Goal: Information Seeking & Learning: Learn about a topic

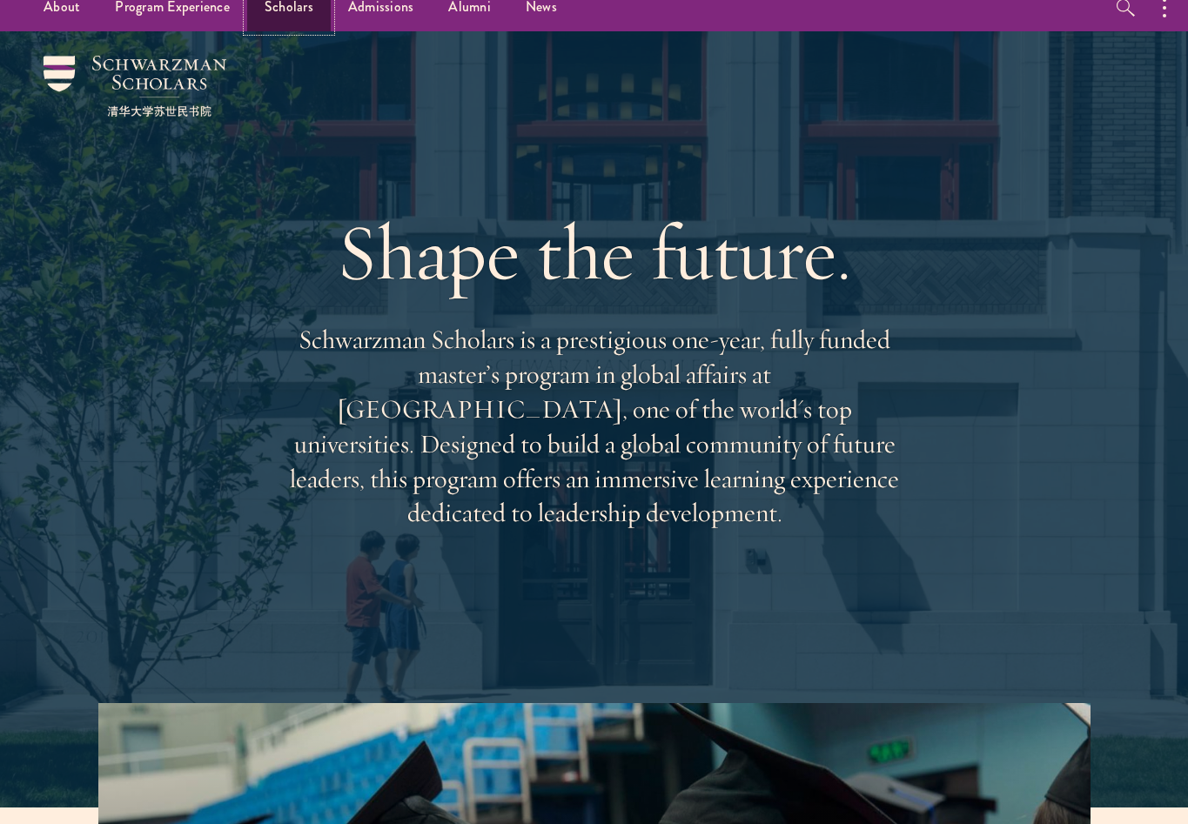
click at [280, 8] on link "Scholars" at bounding box center [289, 7] width 84 height 48
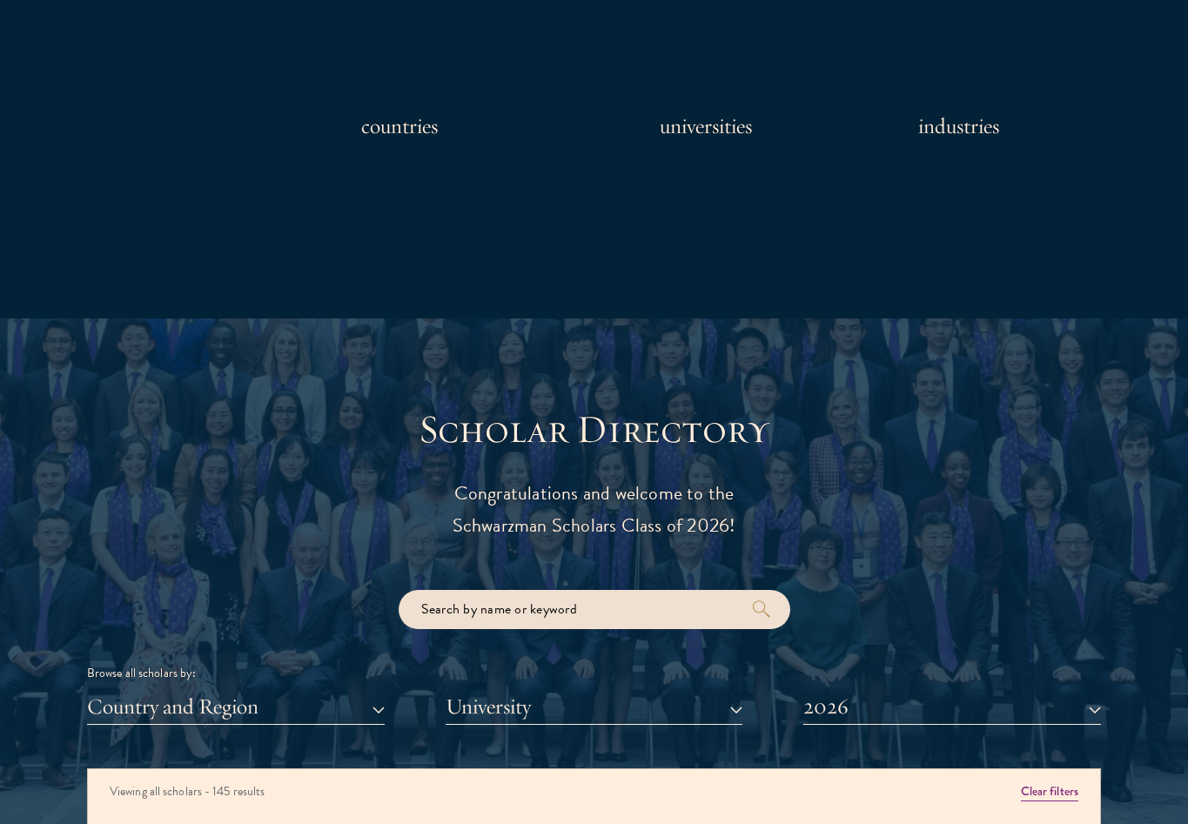
scroll to position [1767, 0]
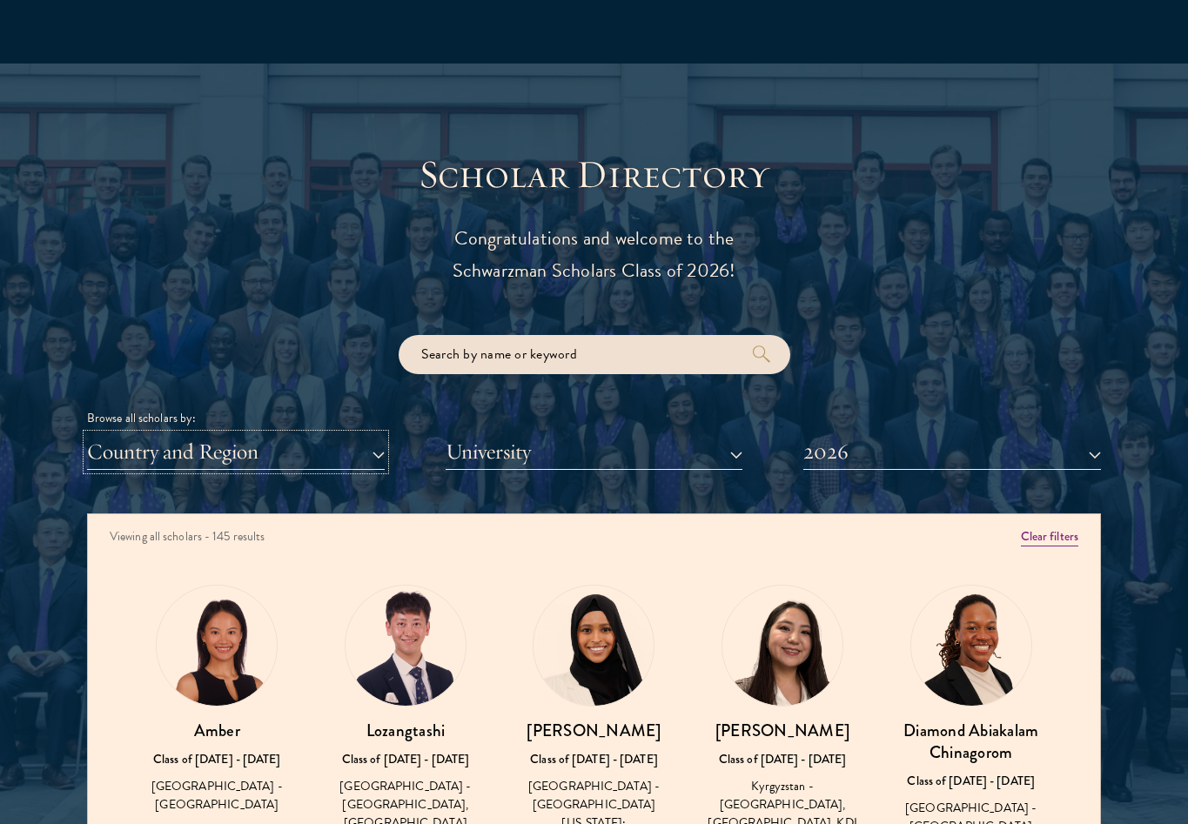
click at [355, 450] on button "Country and Region" at bounding box center [236, 452] width 298 height 36
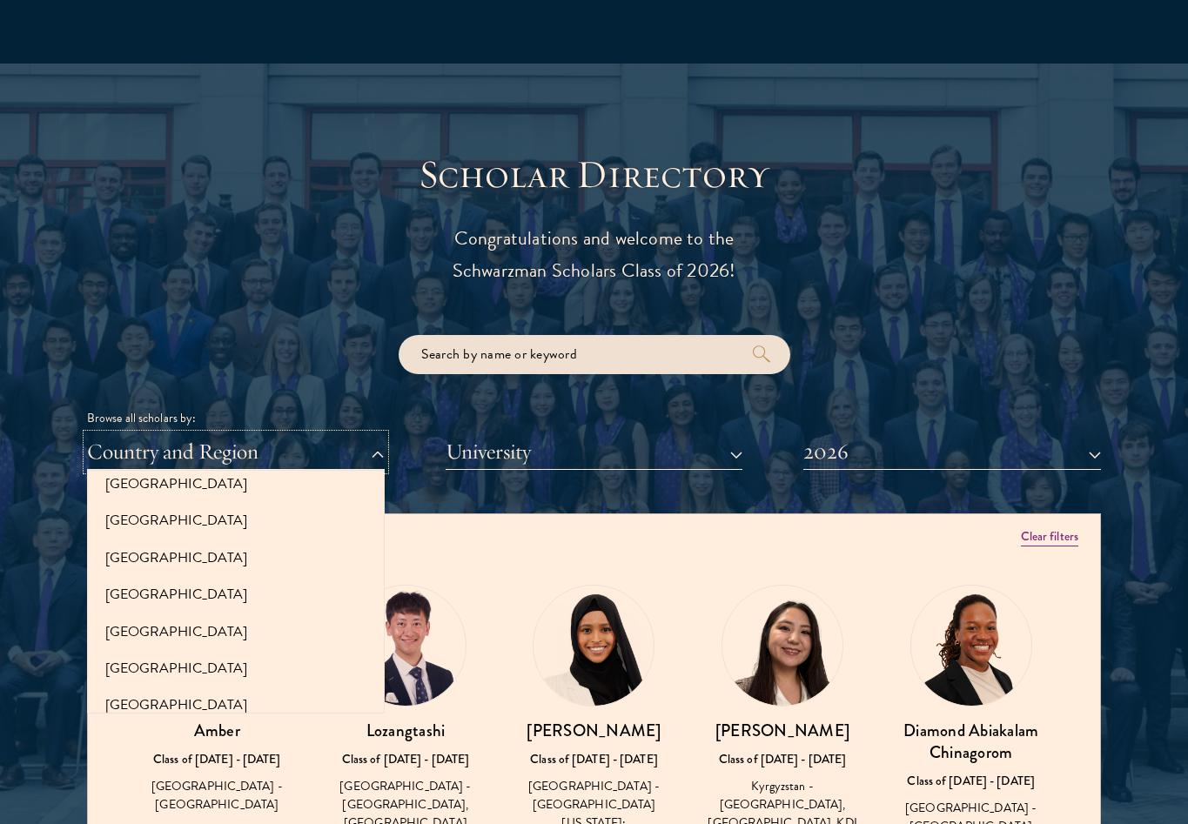
scroll to position [505, 0]
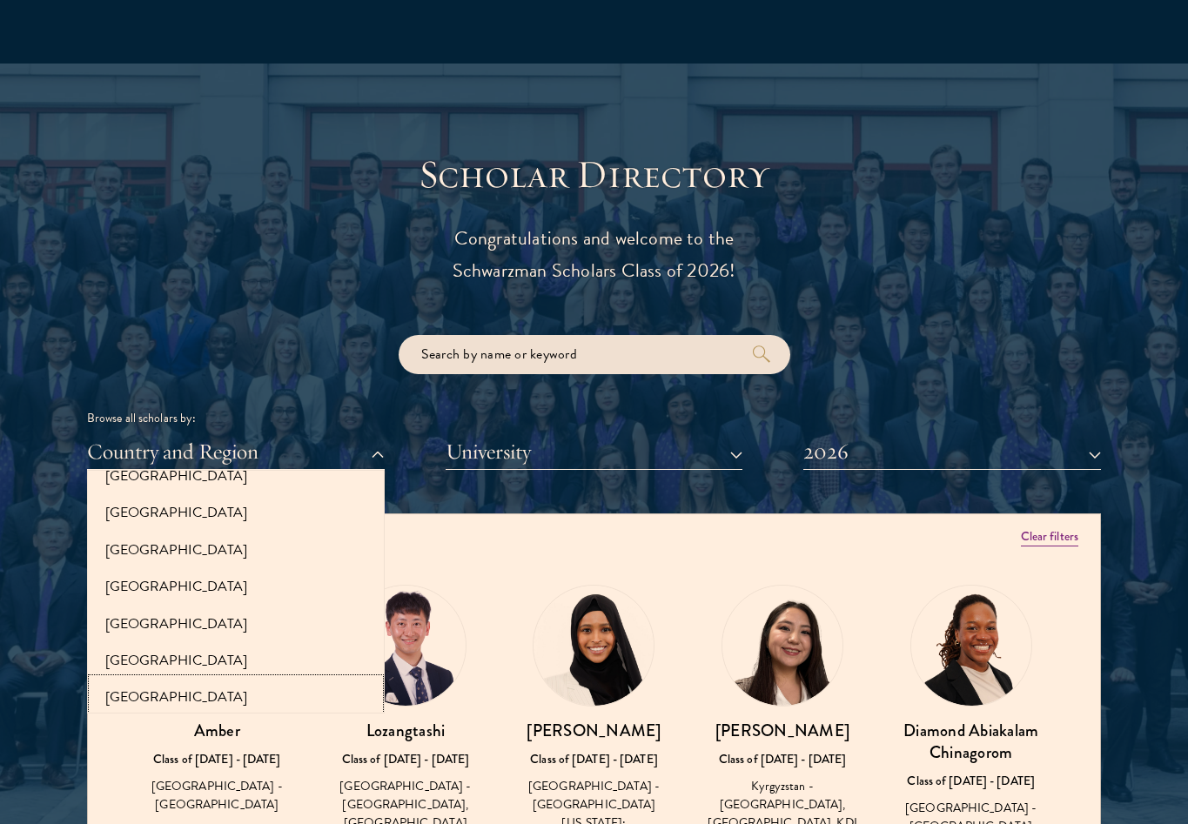
click at [231, 686] on button "[GEOGRAPHIC_DATA]" at bounding box center [235, 697] width 287 height 37
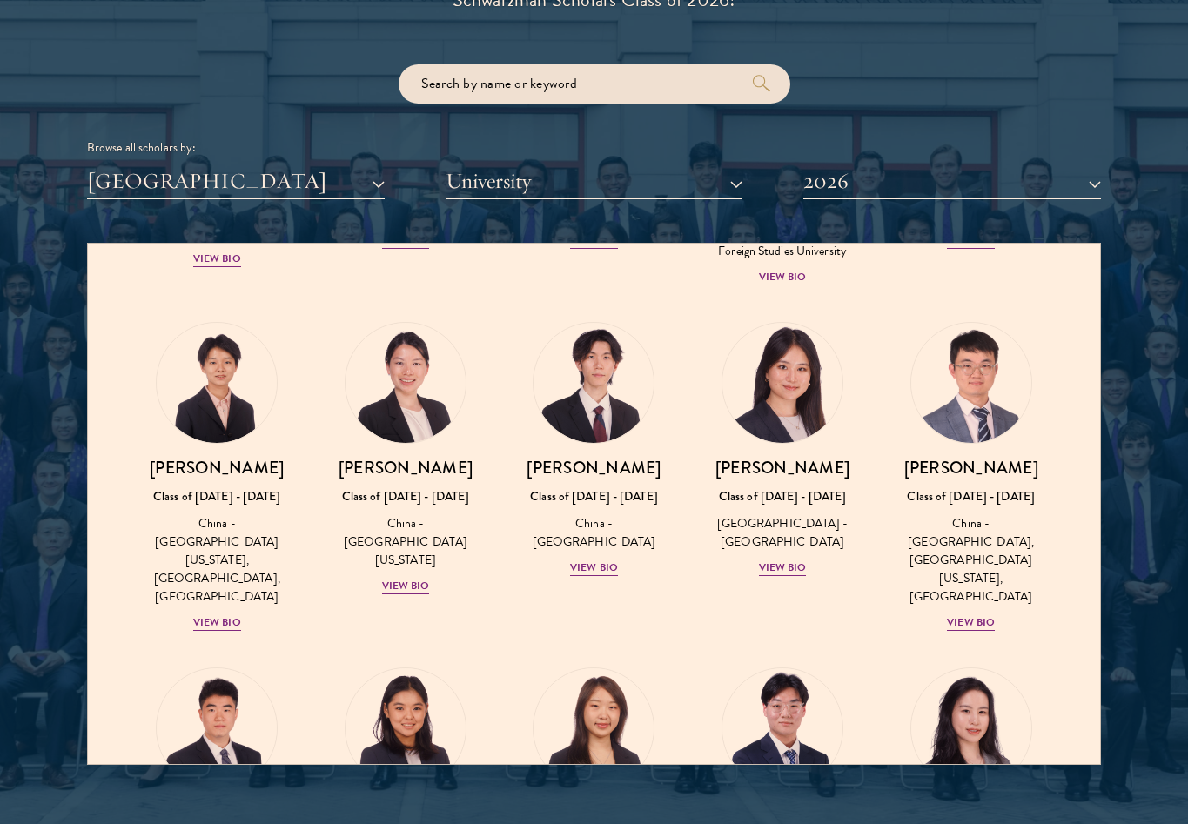
scroll to position [1475, 0]
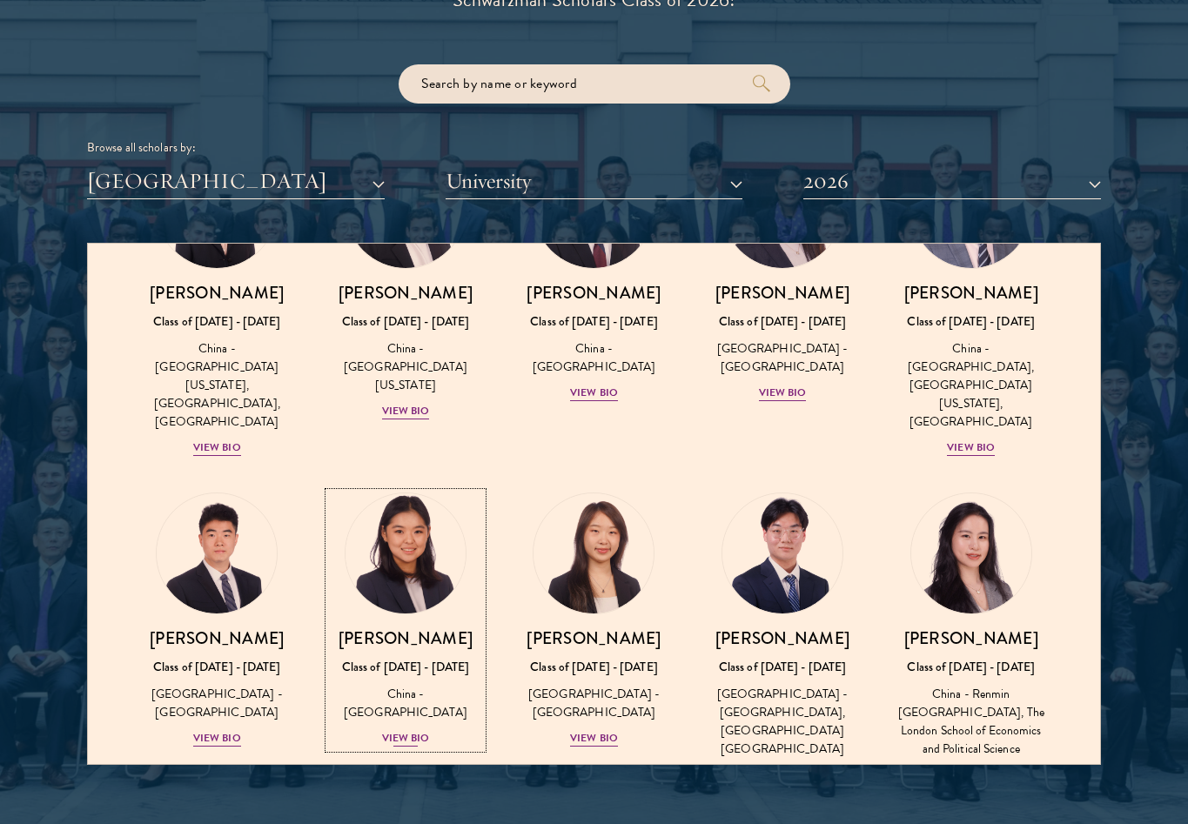
click at [422, 627] on h3 "[PERSON_NAME]" at bounding box center [406, 638] width 154 height 22
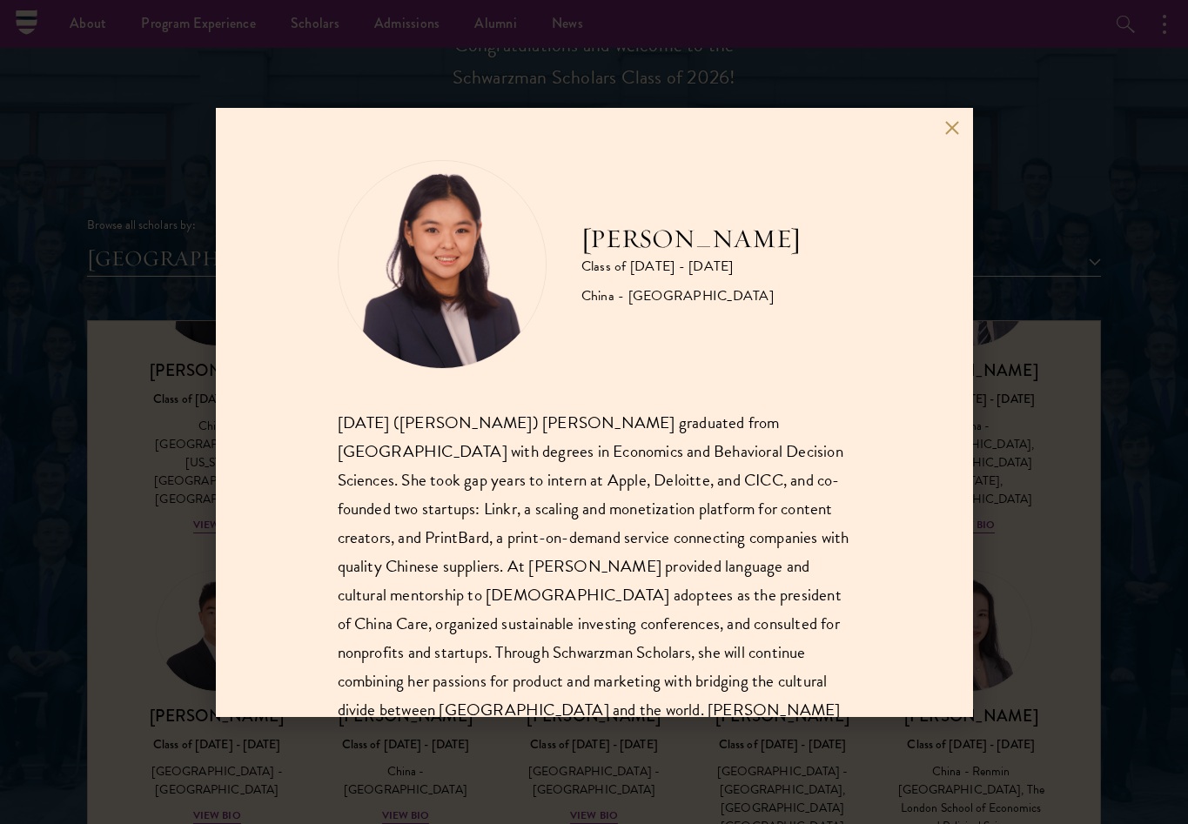
scroll to position [59, 0]
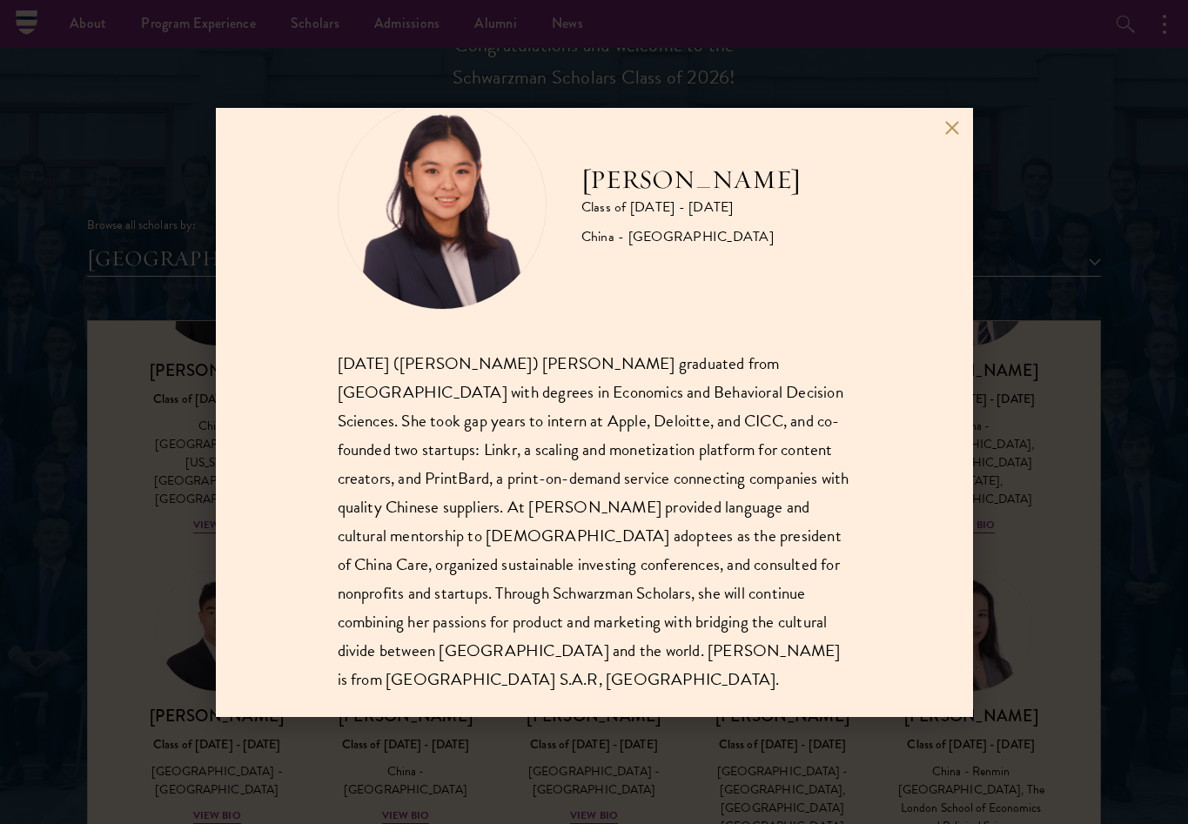
click at [155, 470] on div "[PERSON_NAME] Class of [DATE] - [DATE] [GEOGRAPHIC_DATA] - [GEOGRAPHIC_DATA] [D…" at bounding box center [594, 412] width 1188 height 824
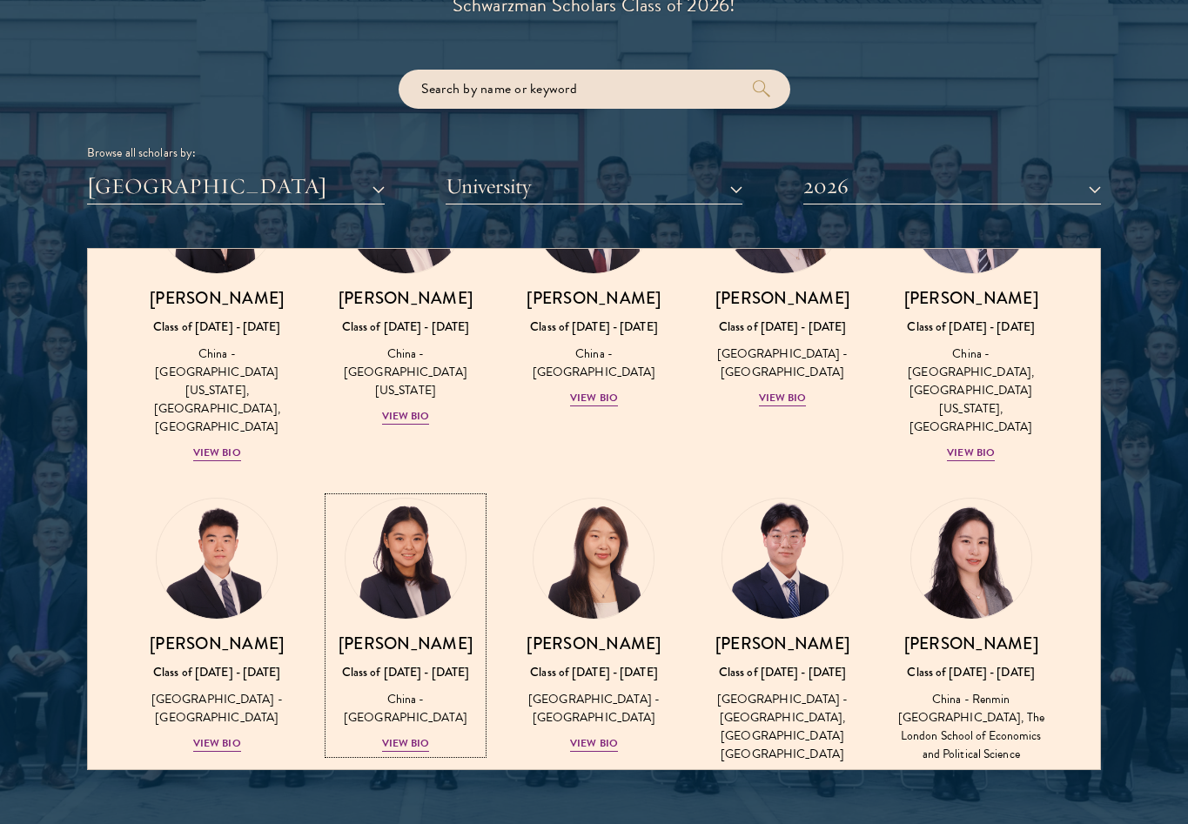
scroll to position [2034, 0]
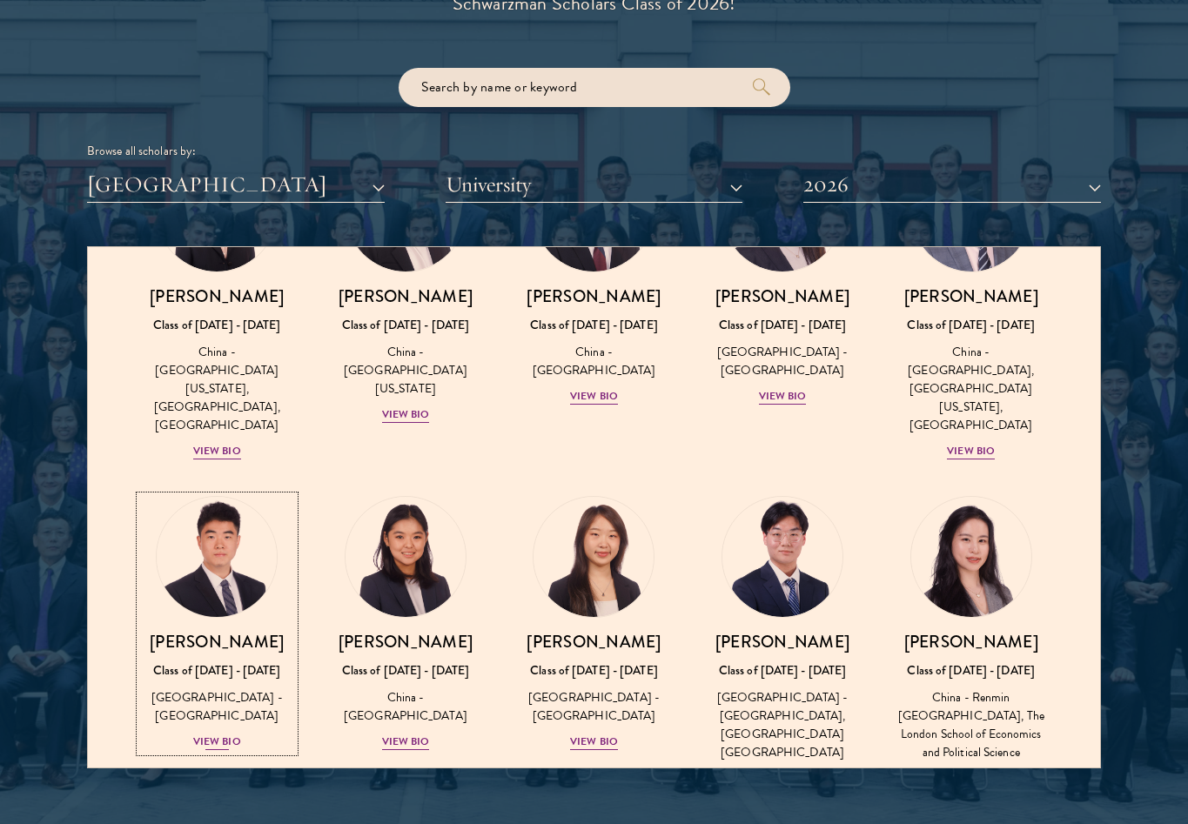
click at [230, 635] on div "[PERSON_NAME] Class of [DATE] - [DATE] [GEOGRAPHIC_DATA] - [GEOGRAPHIC_DATA] Vi…" at bounding box center [217, 691] width 154 height 121
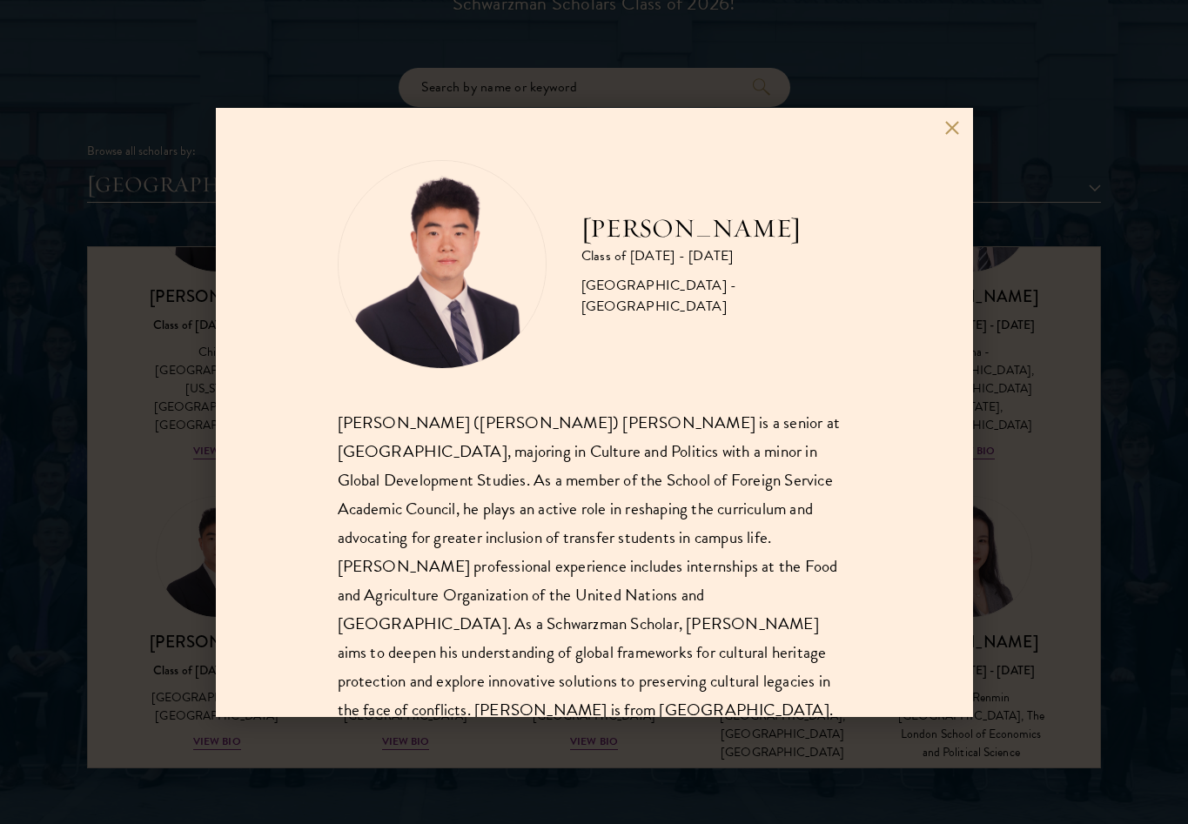
drag, startPoint x: 170, startPoint y: 675, endPoint x: 936, endPoint y: 9, distance: 1015.6
click at [170, 675] on div "[PERSON_NAME] Class of [DATE] - [DATE] [GEOGRAPHIC_DATA] - [GEOGRAPHIC_DATA] [P…" at bounding box center [594, 412] width 1188 height 824
